Goal: Obtain resource: Obtain resource

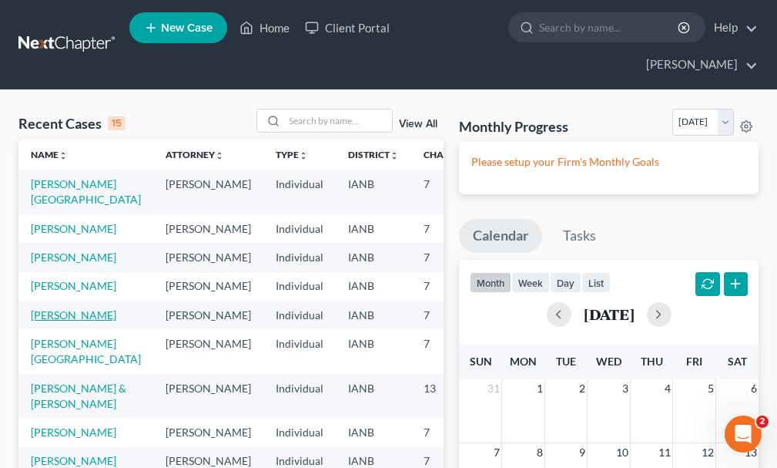
click at [42, 316] on link "[PERSON_NAME]" at bounding box center [73, 314] width 85 height 13
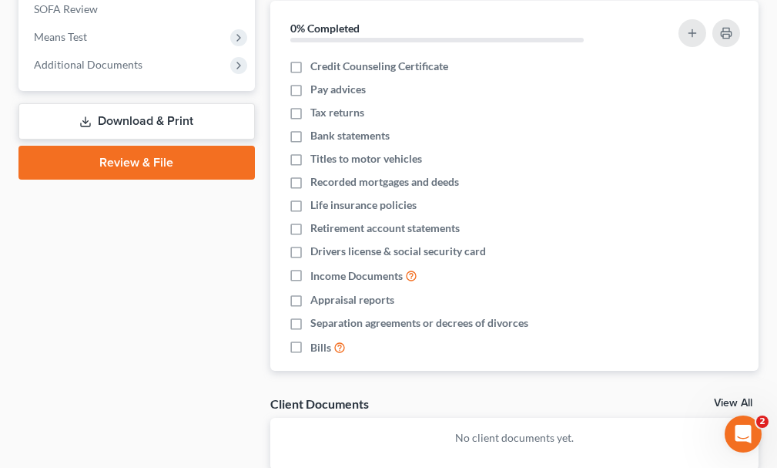
scroll to position [616, 0]
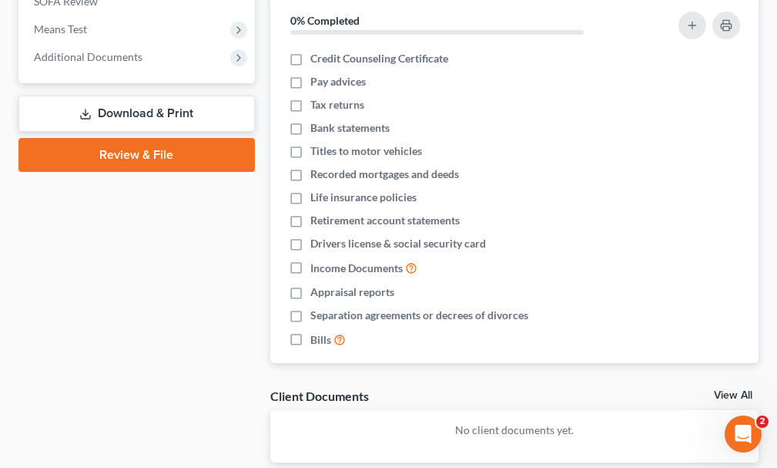
click at [117, 96] on link "Download & Print" at bounding box center [136, 114] width 236 height 36
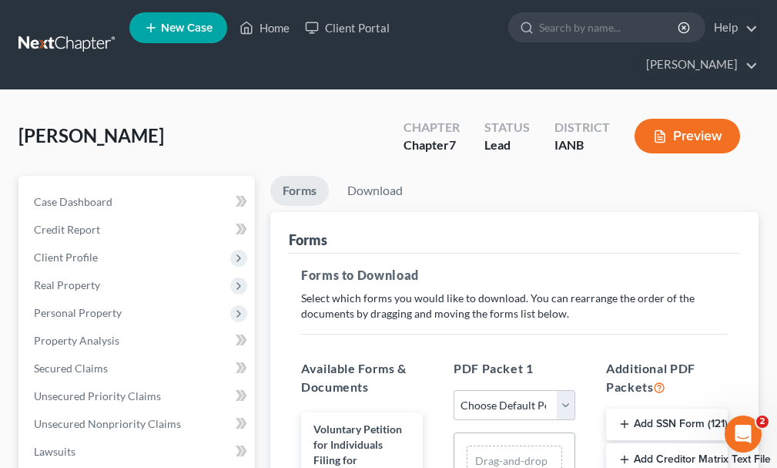
click at [668, 443] on button "Add Creditor Matrix Text File" at bounding box center [667, 459] width 122 height 32
click at [377, 176] on link "Download" at bounding box center [375, 191] width 80 height 30
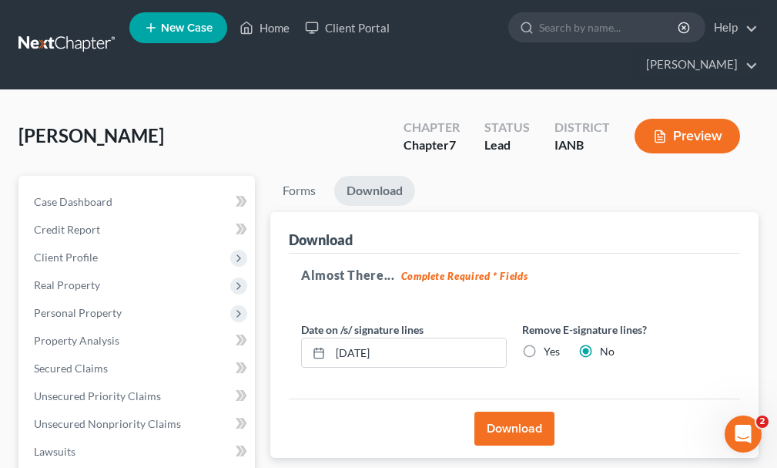
click at [504, 411] on button "Download" at bounding box center [514, 428] width 80 height 34
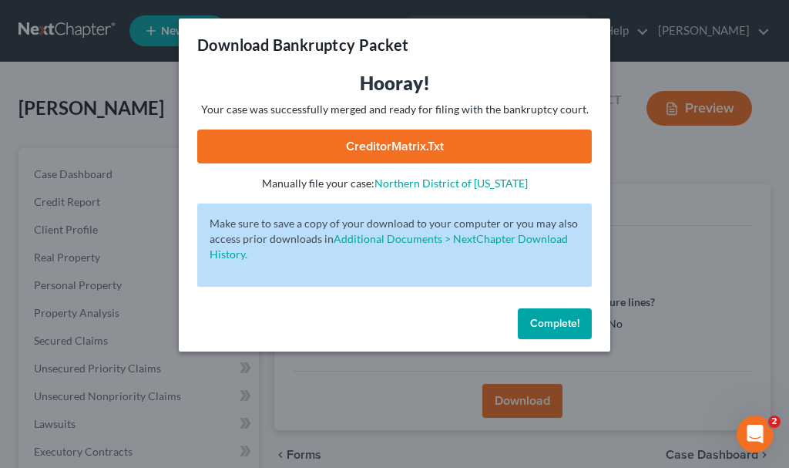
click at [283, 143] on link "CreditorMatrix.txt" at bounding box center [394, 146] width 394 height 34
click at [541, 322] on span "Complete!" at bounding box center [554, 323] width 49 height 13
